Goal: Task Accomplishment & Management: Use online tool/utility

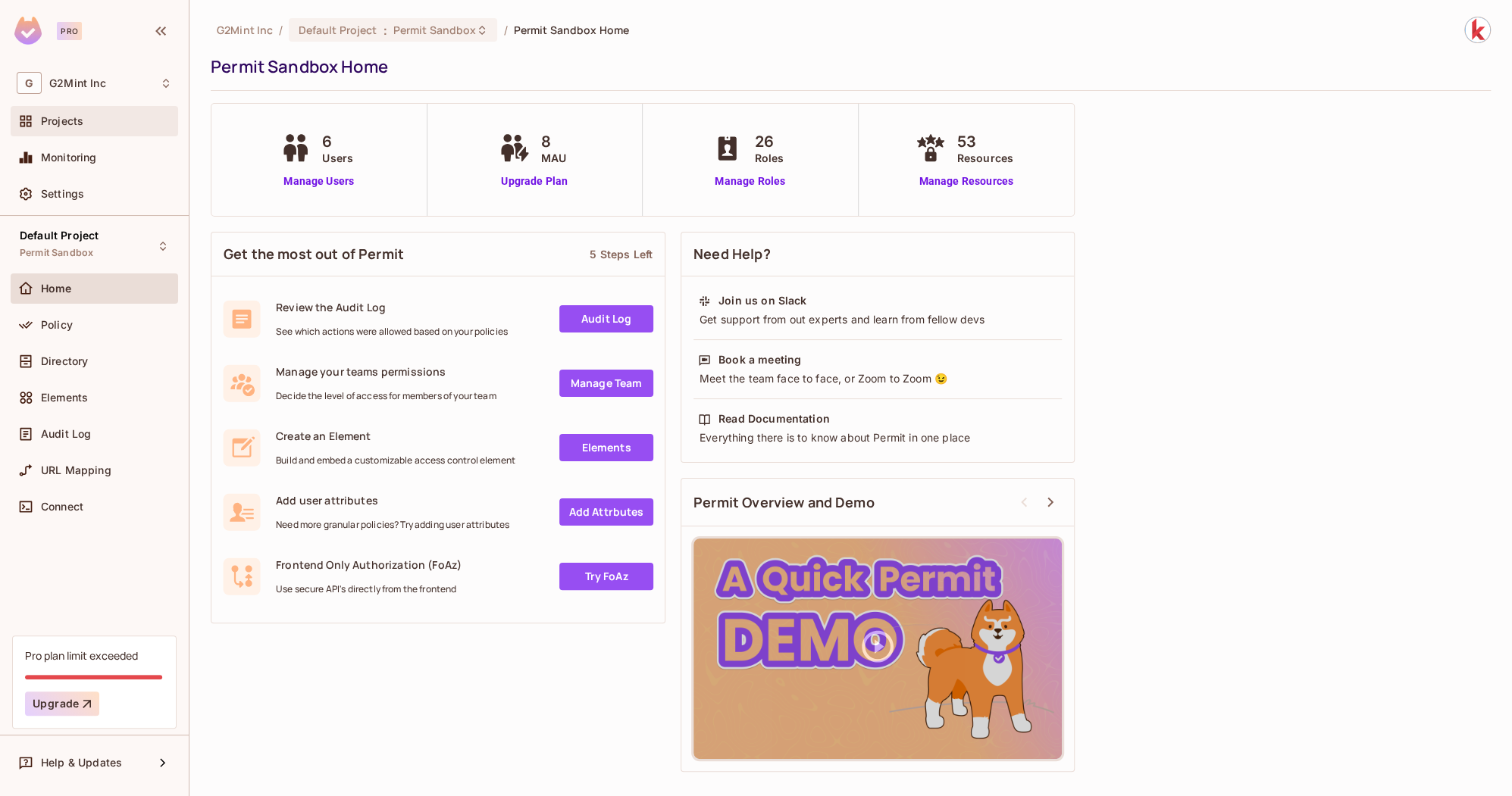
click at [88, 128] on div "Projects" at bounding box center [94, 121] width 156 height 18
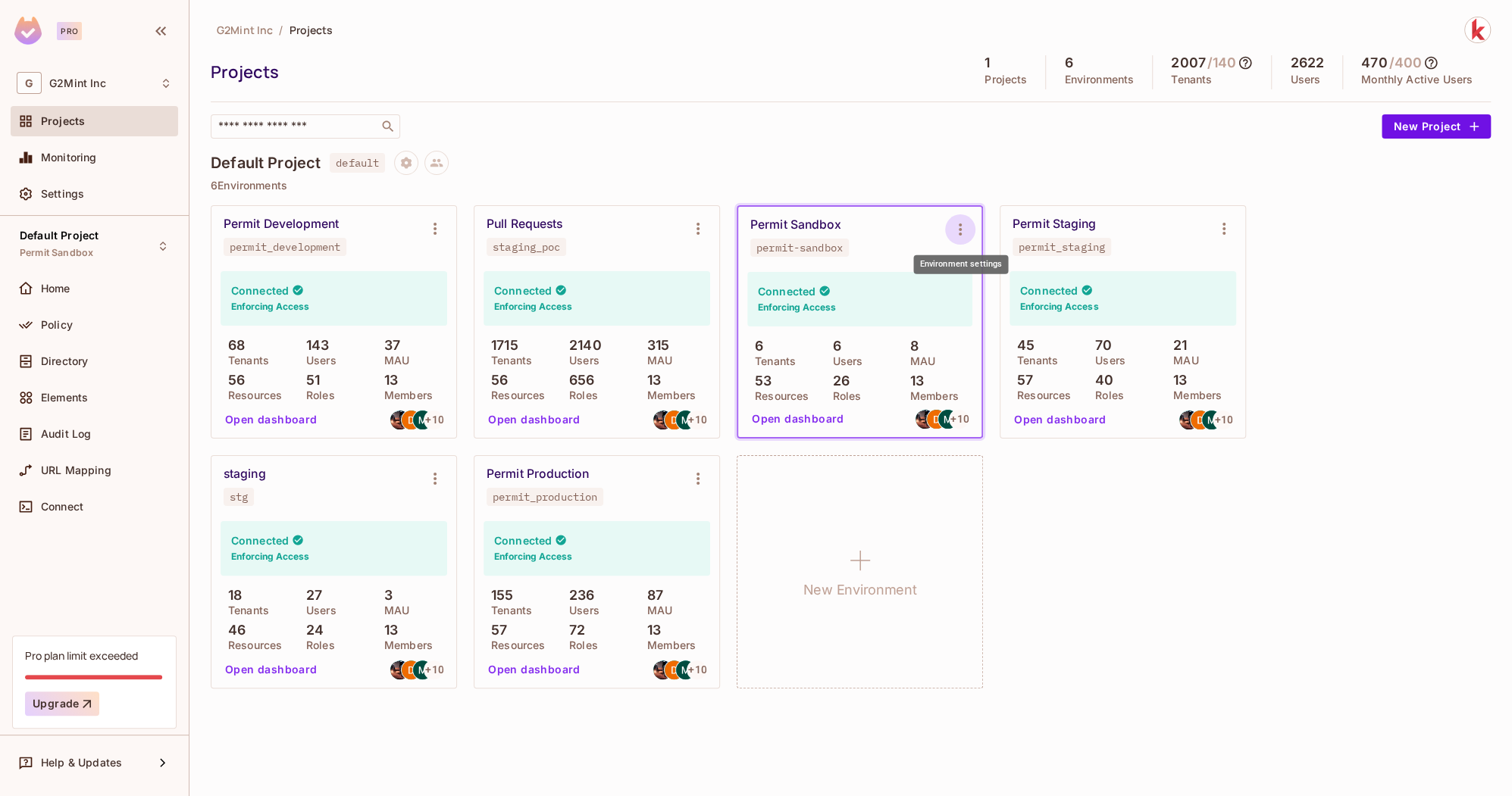
click at [959, 227] on icon "Environment settings" at bounding box center [959, 229] width 18 height 18
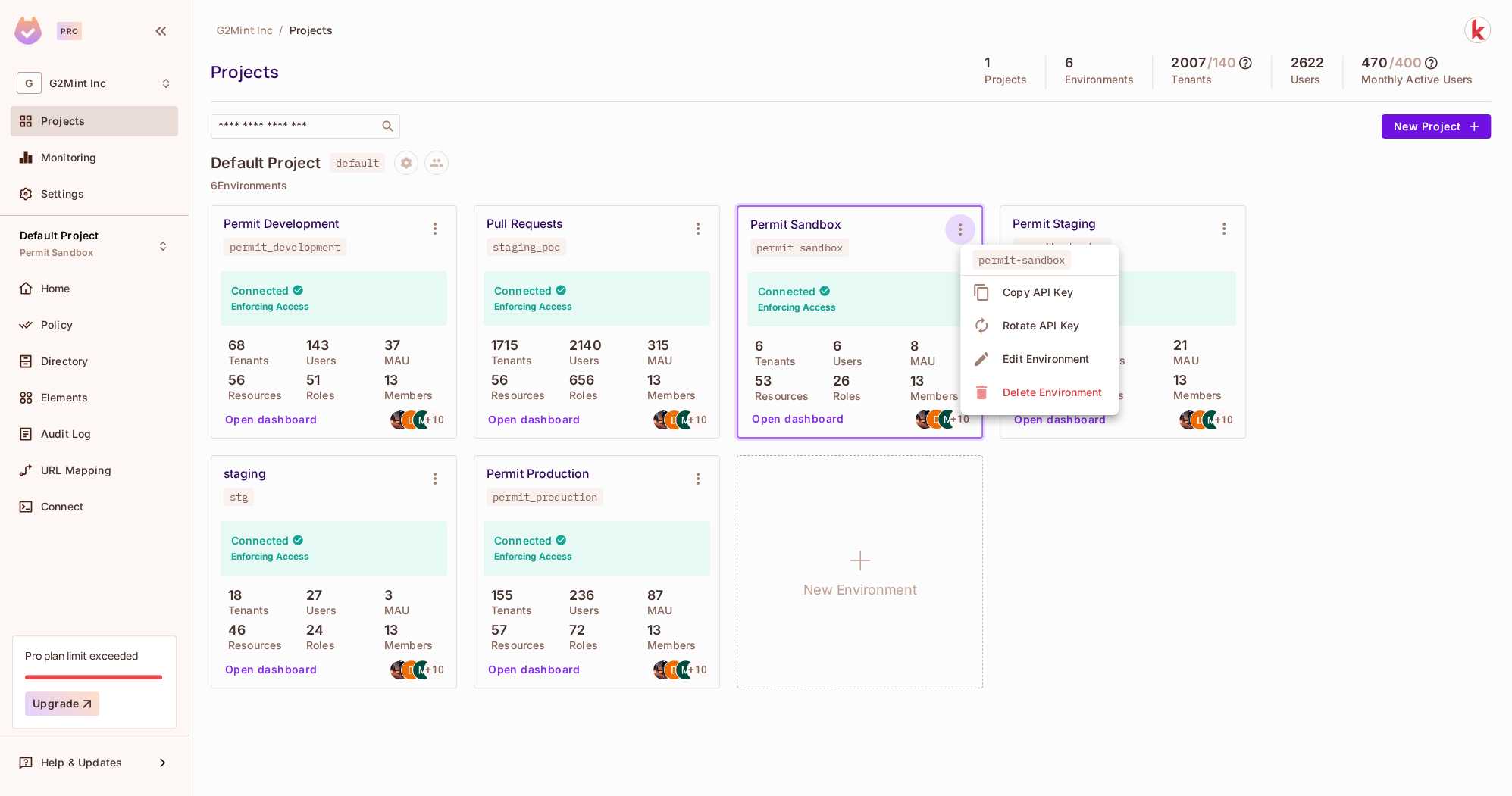
click at [1038, 294] on div "Copy API Key" at bounding box center [1037, 292] width 71 height 15
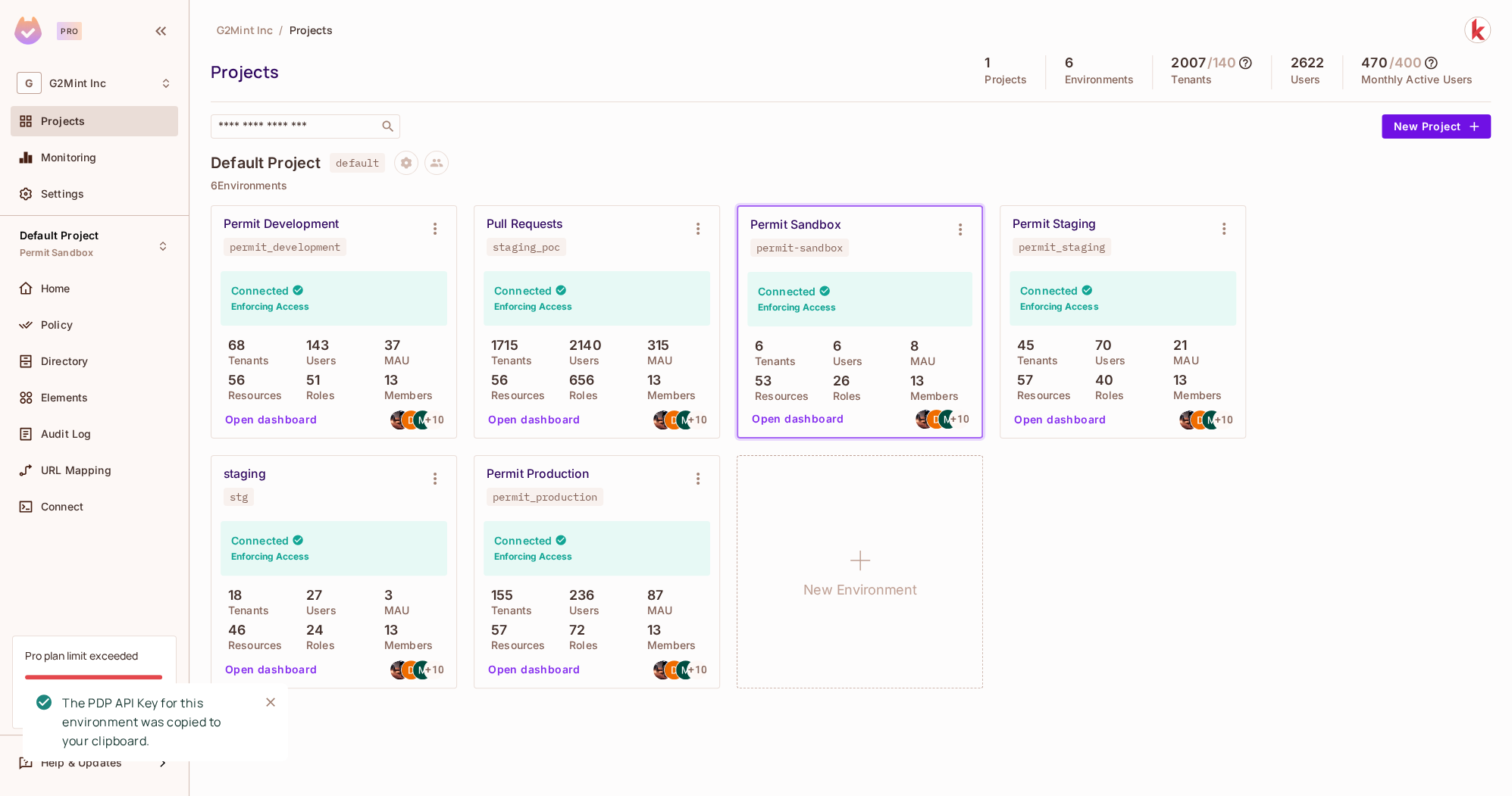
click at [805, 86] on div "Projects 1 Projects 6 Environments 2007 / 140 Tenants 2622 Users 470 / 400 Mont…" at bounding box center [851, 72] width 1280 height 34
